Goal: Task Accomplishment & Management: Use online tool/utility

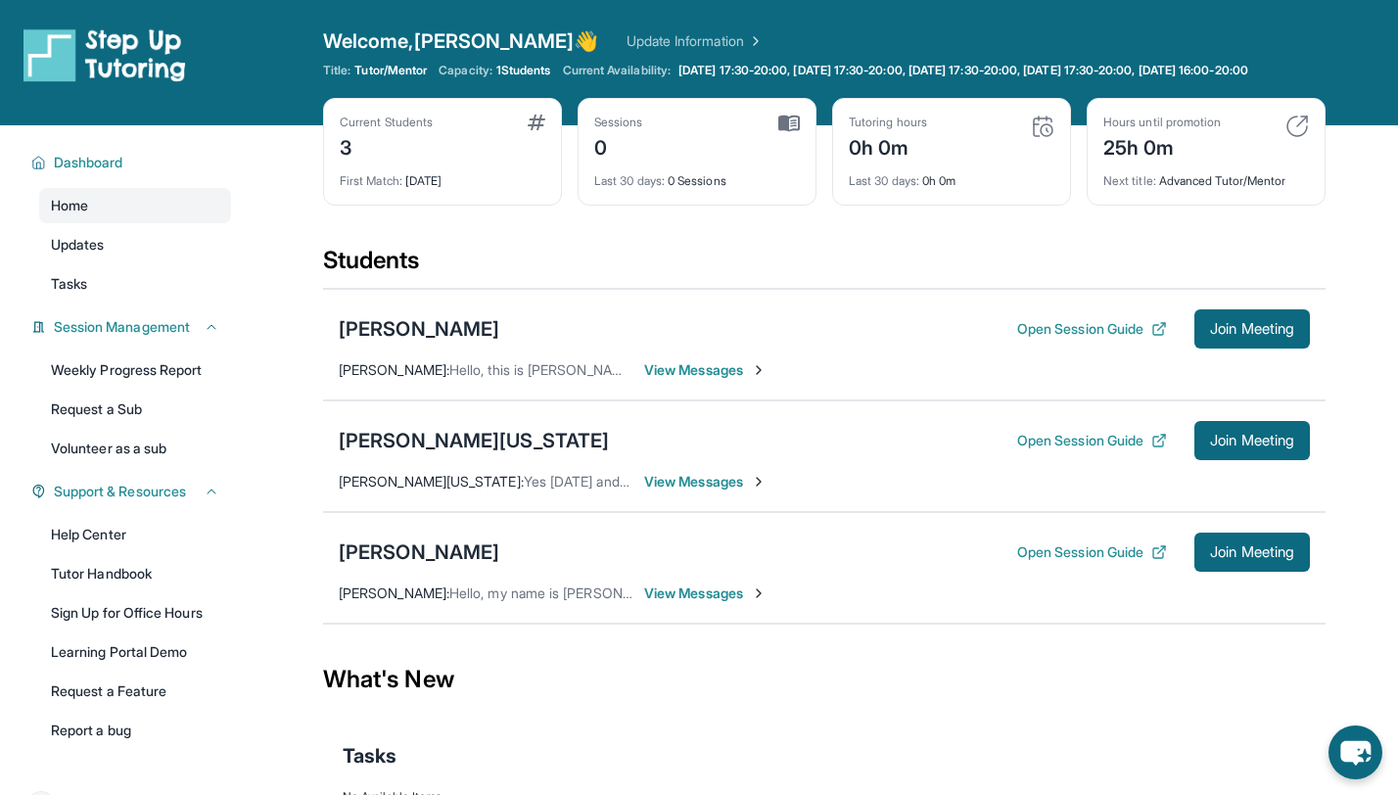
click at [671, 603] on span "View Messages" at bounding box center [705, 593] width 122 height 20
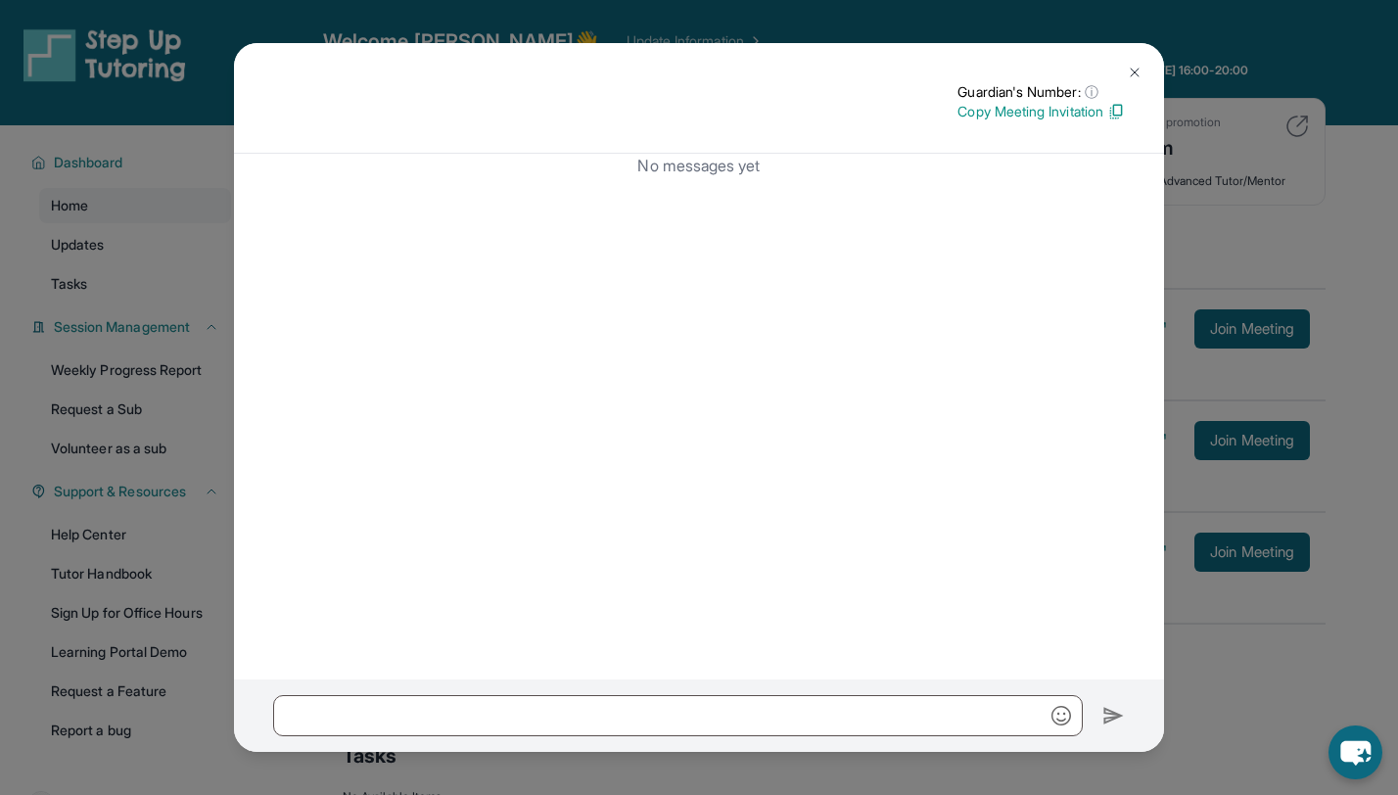
click at [1131, 70] on img at bounding box center [1135, 73] width 16 height 16
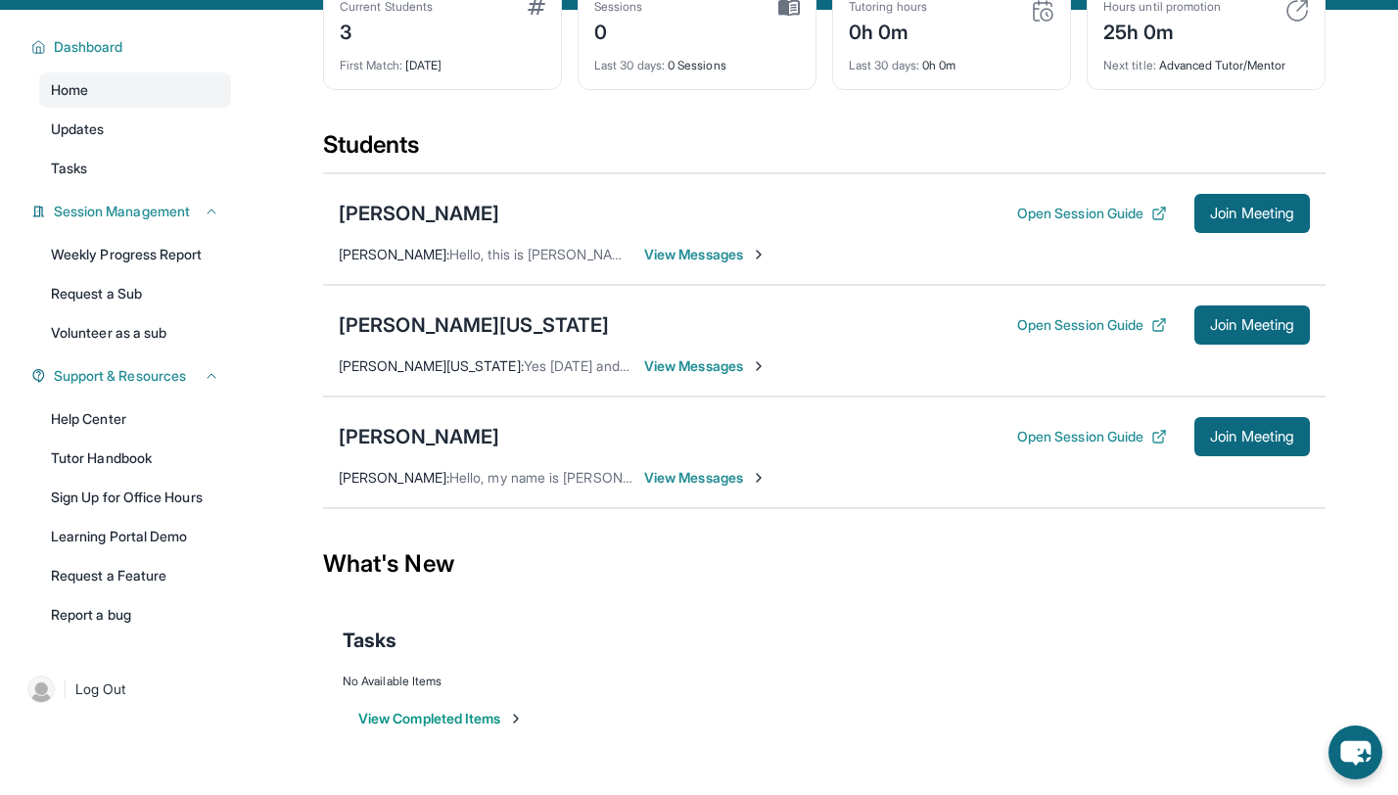
scroll to position [141, 0]
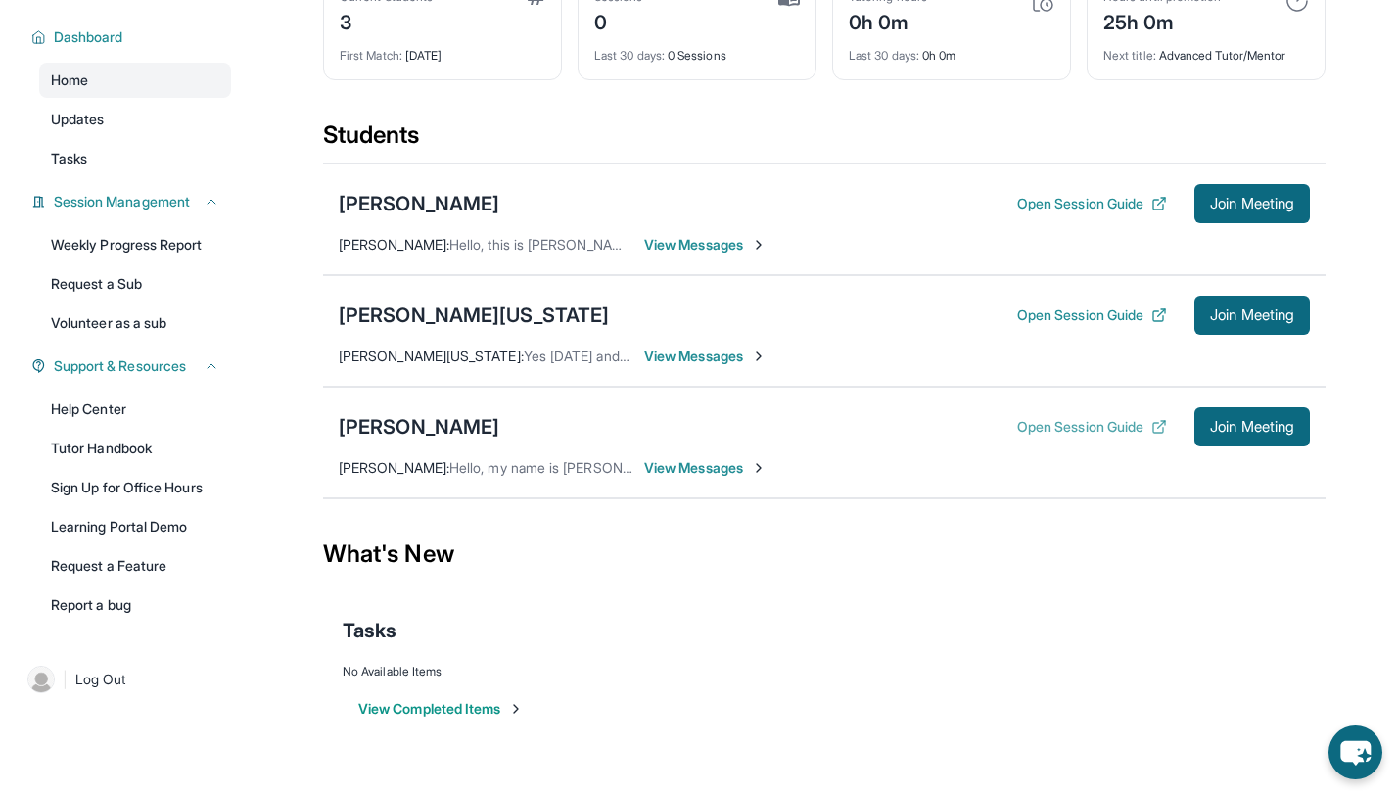
click at [1112, 428] on button "Open Session Guide" at bounding box center [1092, 427] width 150 height 20
click at [1033, 430] on button "Open Session Guide" at bounding box center [1092, 427] width 150 height 20
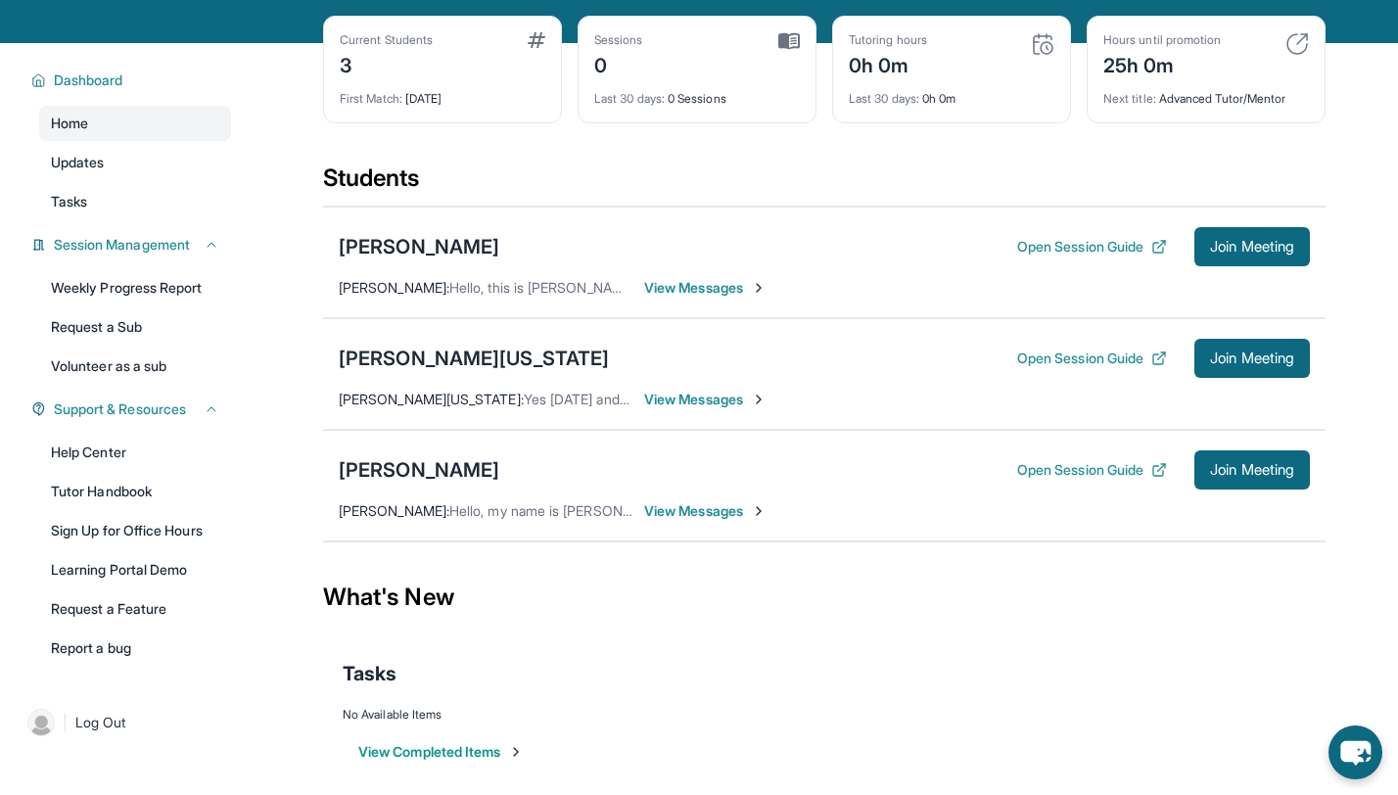
scroll to position [0, 0]
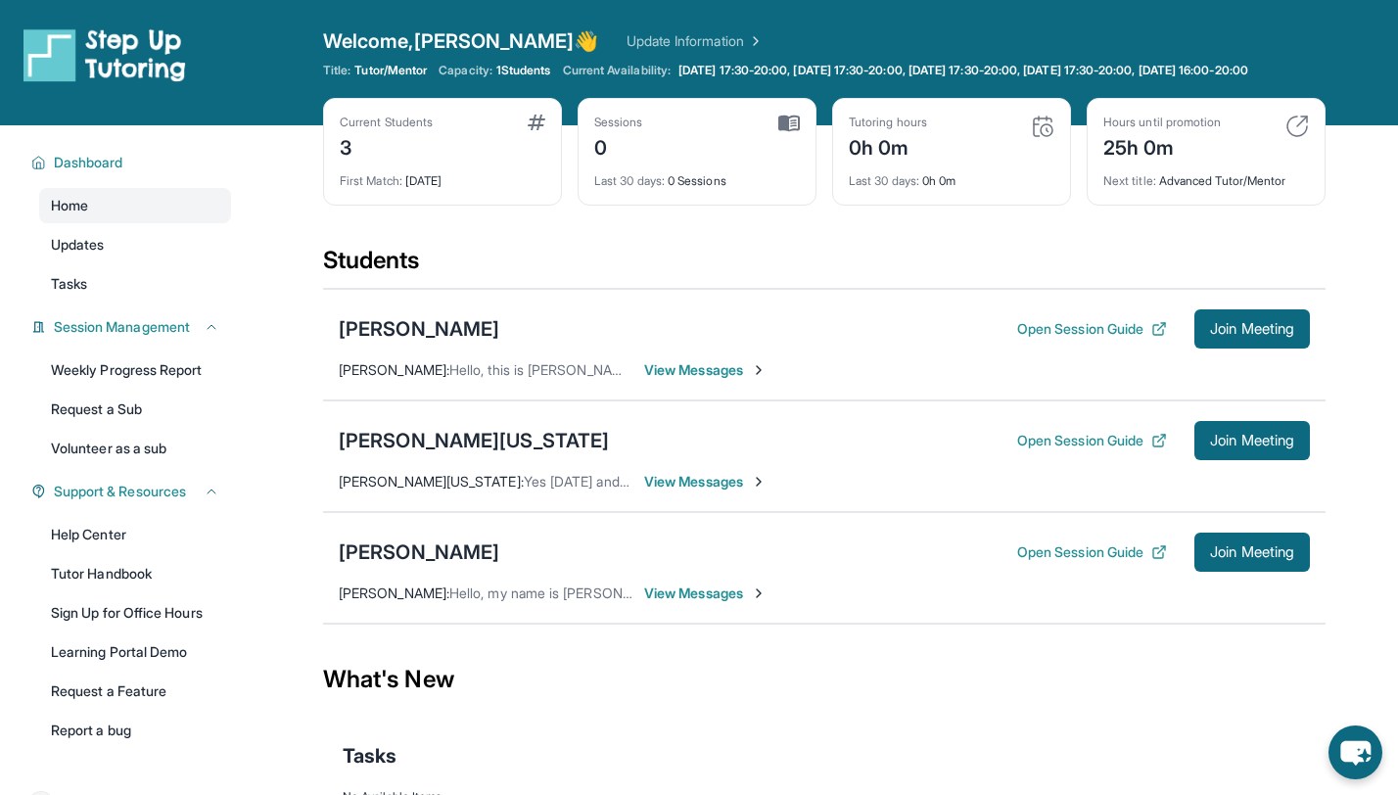
click at [374, 162] on div "3" at bounding box center [386, 145] width 93 height 31
click at [126, 255] on link "Updates" at bounding box center [135, 244] width 192 height 35
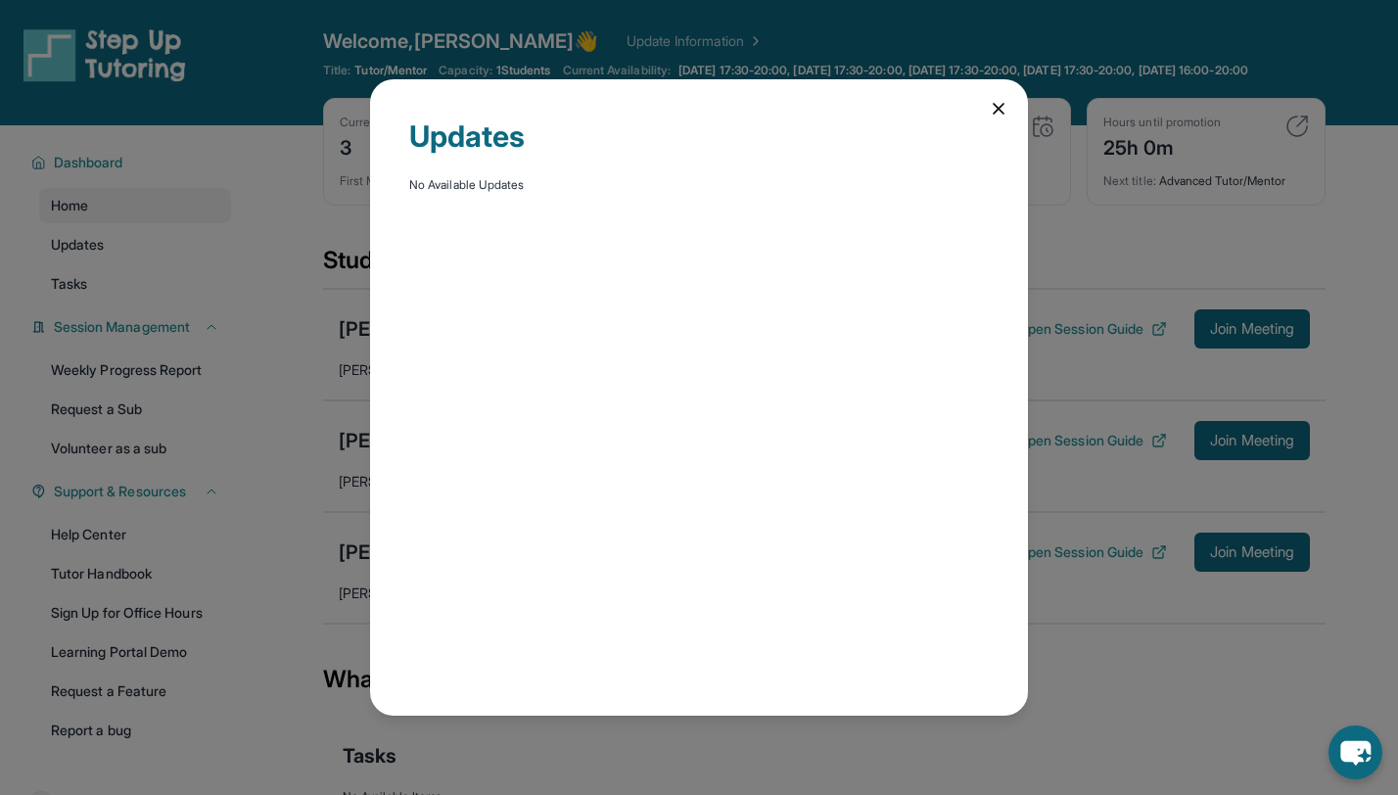
click at [996, 110] on icon at bounding box center [999, 109] width 10 height 10
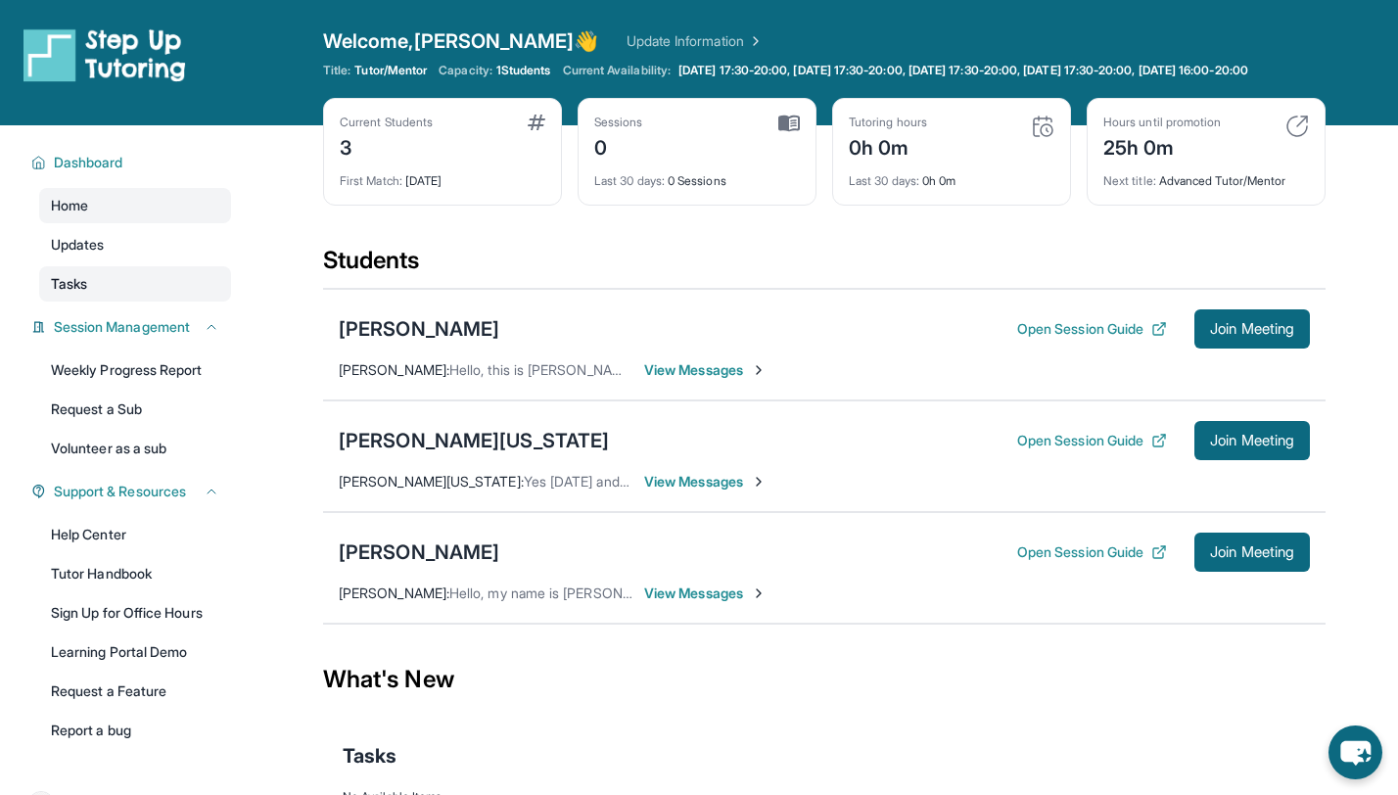
click at [167, 299] on link "Tasks" at bounding box center [135, 283] width 192 height 35
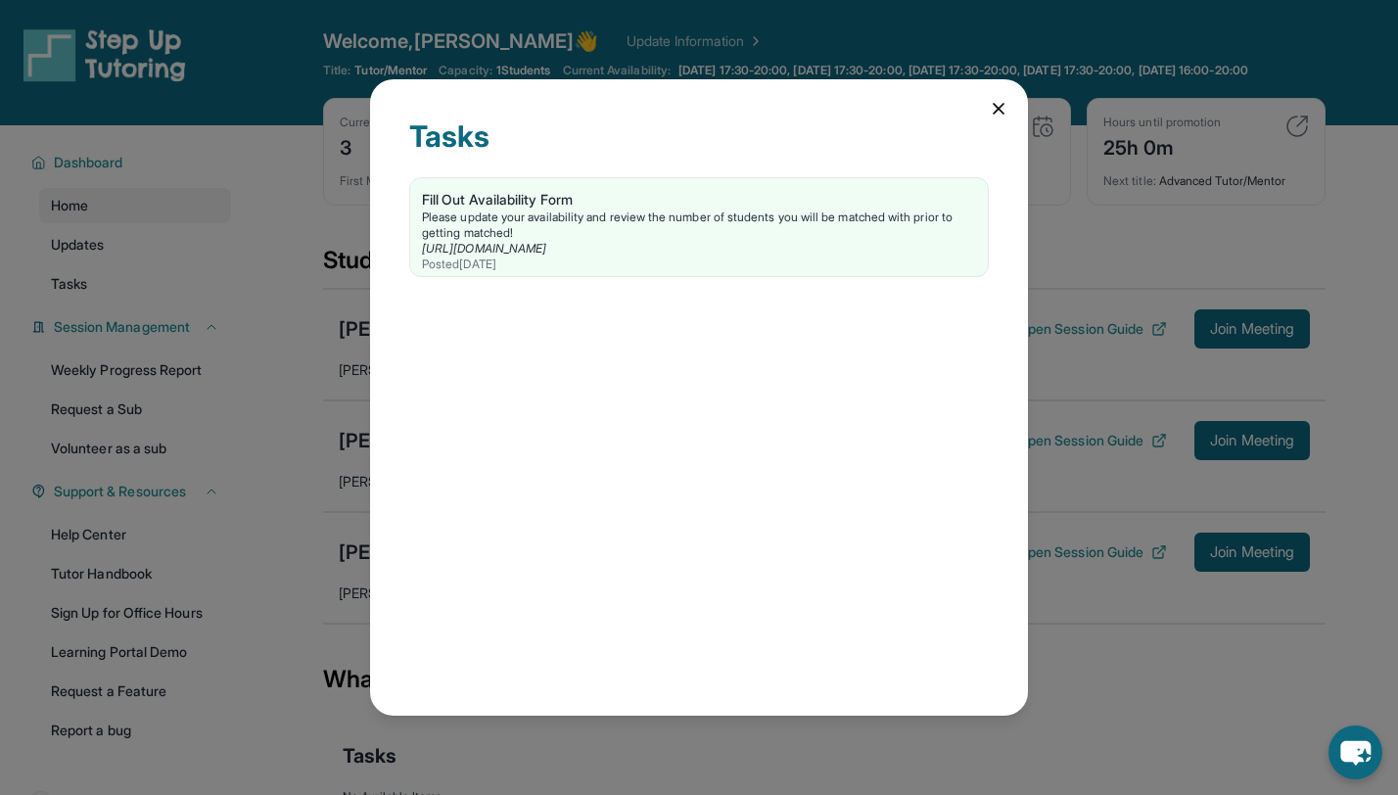
click at [998, 105] on icon at bounding box center [999, 109] width 20 height 20
